Goal: Information Seeking & Learning: Compare options

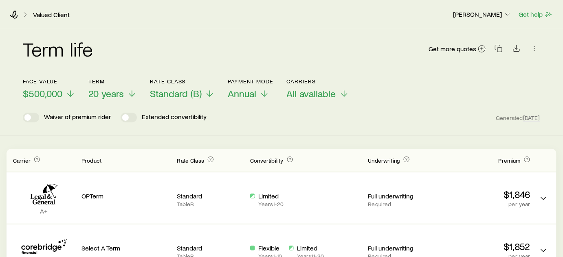
click at [290, 99] on header "Face value $500,000 Term 20 years Rate Class Standard (B) Payment Mode Annual C…" at bounding box center [281, 100] width 517 height 44
click at [297, 96] on span "All available" at bounding box center [311, 93] width 49 height 11
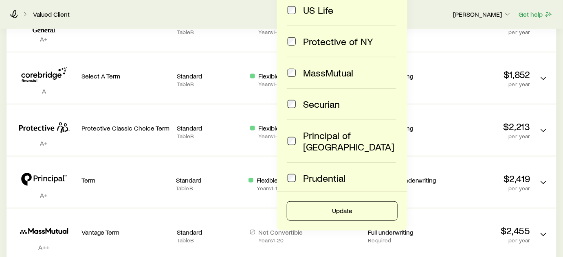
scroll to position [185, 0]
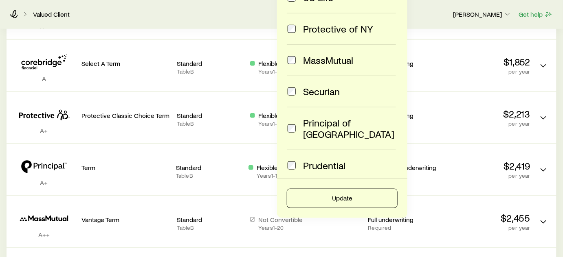
click at [294, 96] on span at bounding box center [292, 91] width 10 height 11
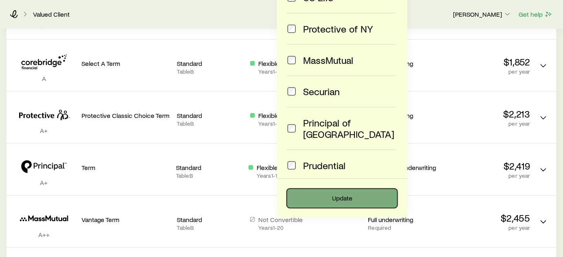
click at [353, 200] on button "Update" at bounding box center [342, 199] width 111 height 20
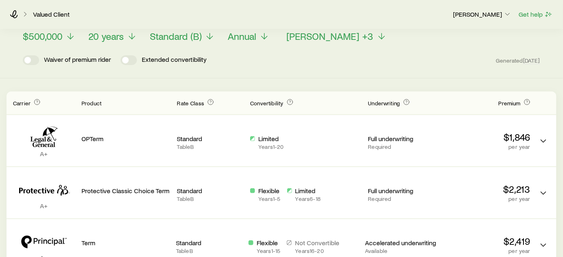
scroll to position [0, 0]
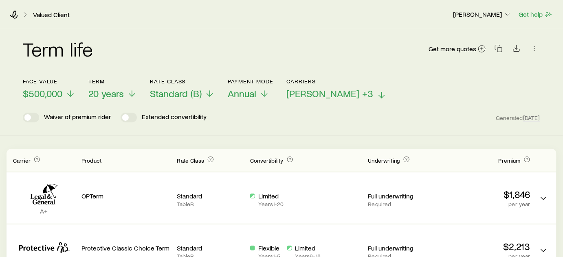
click at [338, 94] on span "[PERSON_NAME] +3" at bounding box center [330, 93] width 87 height 11
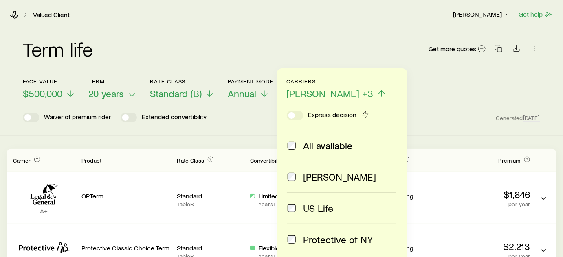
click at [450, 110] on header "Face value $500,000 Term 20 years Rate Class Standard (B) Payment Mode Annual C…" at bounding box center [281, 100] width 517 height 44
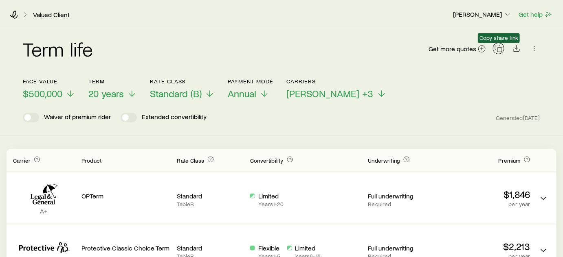
click at [500, 50] on icon "button" at bounding box center [499, 48] width 8 height 8
click at [372, 30] on div "Term life Get more quotes" at bounding box center [281, 53] width 517 height 49
click at [187, 43] on div "Term life Get more quotes" at bounding box center [281, 53] width 517 height 29
click at [497, 48] on icon "button" at bounding box center [499, 48] width 8 height 8
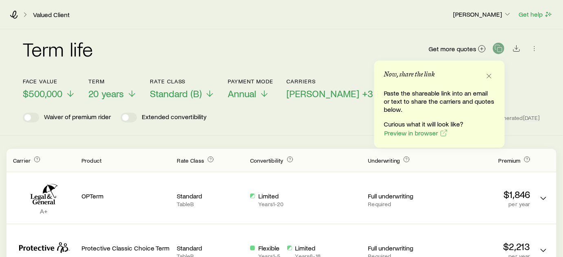
click at [297, 26] on div "Valued Client [PERSON_NAME] Get help" at bounding box center [281, 14] width 563 height 29
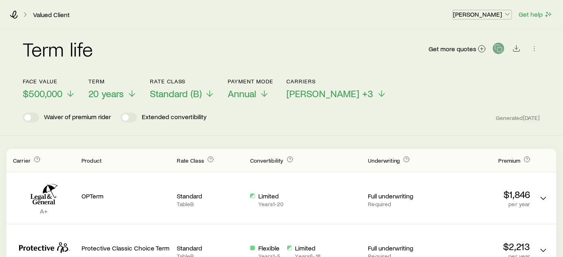
click at [493, 16] on p "[PERSON_NAME]" at bounding box center [482, 14] width 59 height 8
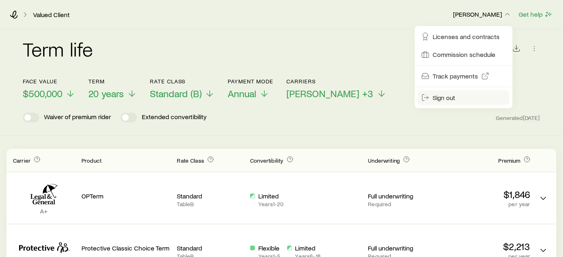
click at [448, 97] on span "Sign out" at bounding box center [444, 98] width 22 height 8
